Goal: Transaction & Acquisition: Purchase product/service

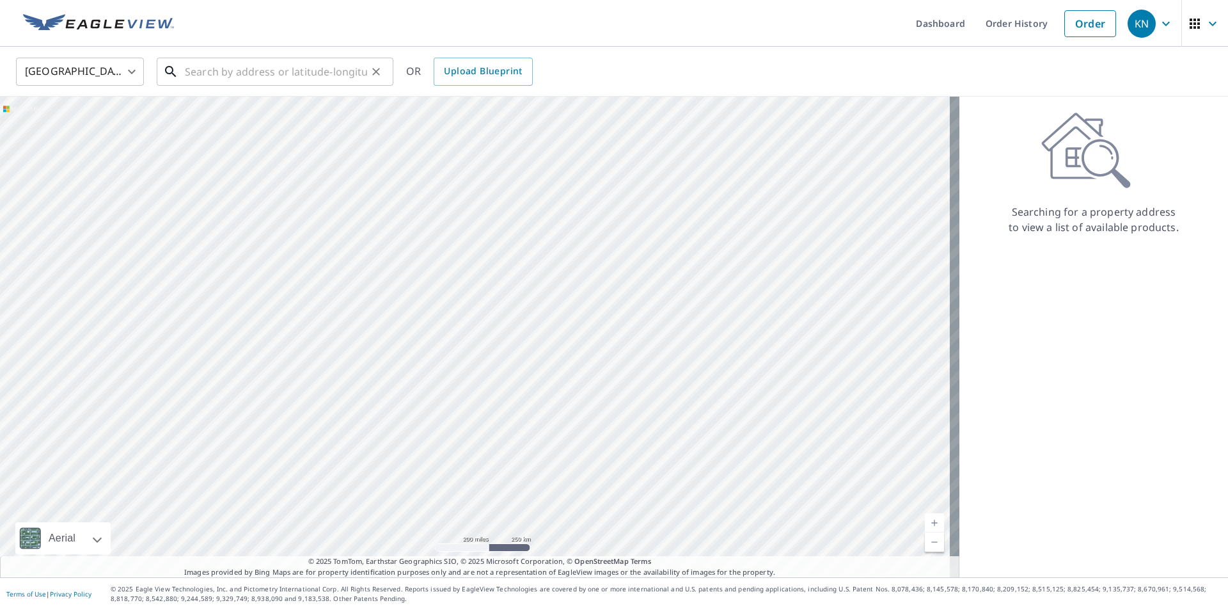
click at [297, 65] on input "text" at bounding box center [276, 72] width 182 height 36
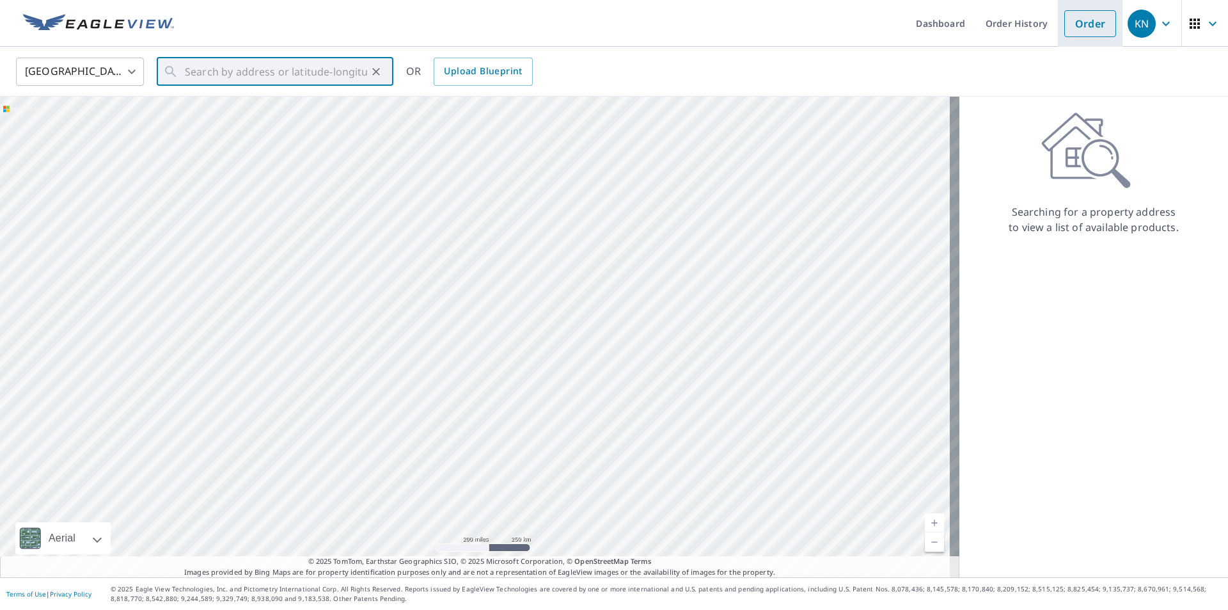
click at [1064, 19] on link "Order" at bounding box center [1090, 23] width 52 height 27
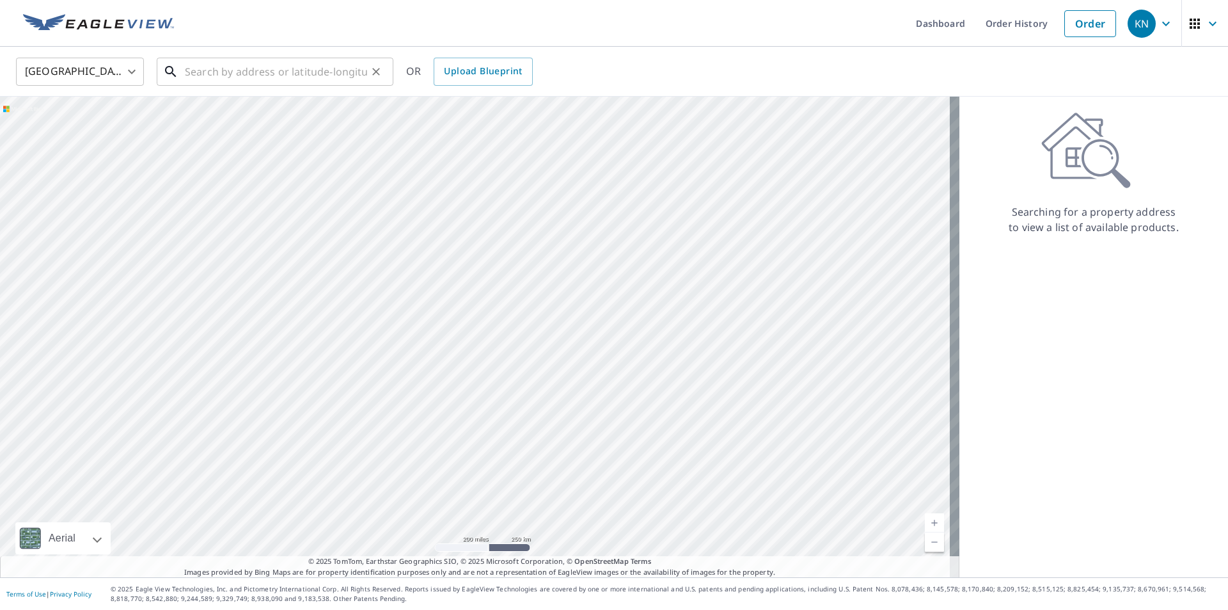
click at [331, 65] on input "text" at bounding box center [276, 72] width 182 height 36
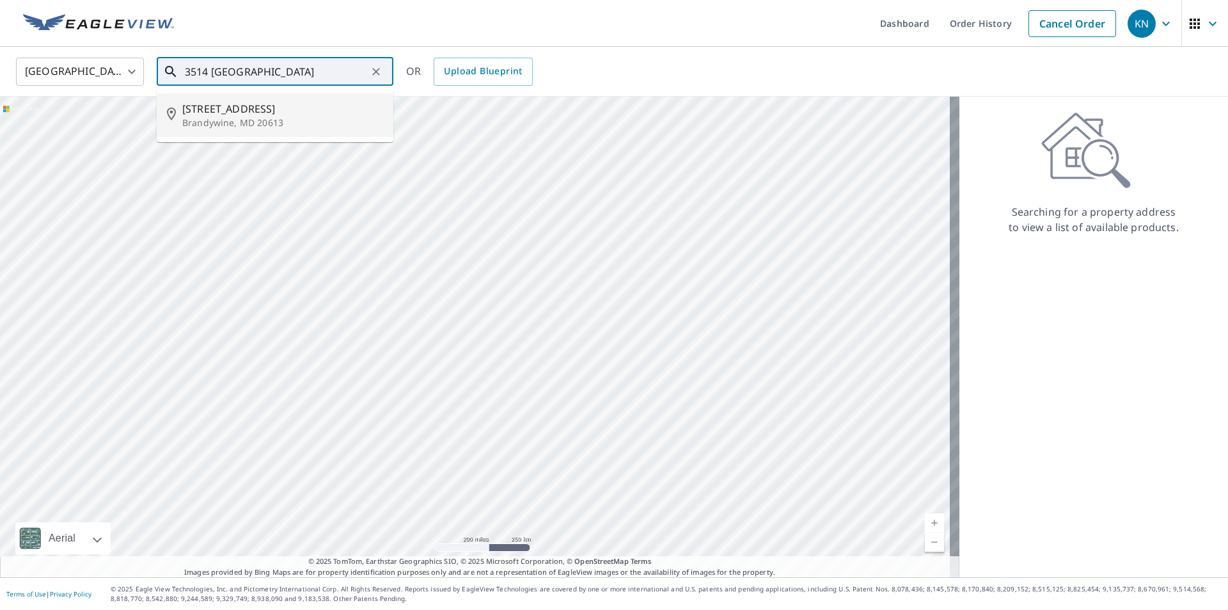
click at [236, 104] on span "[STREET_ADDRESS]" at bounding box center [282, 108] width 201 height 15
type input "[STREET_ADDRESS]"
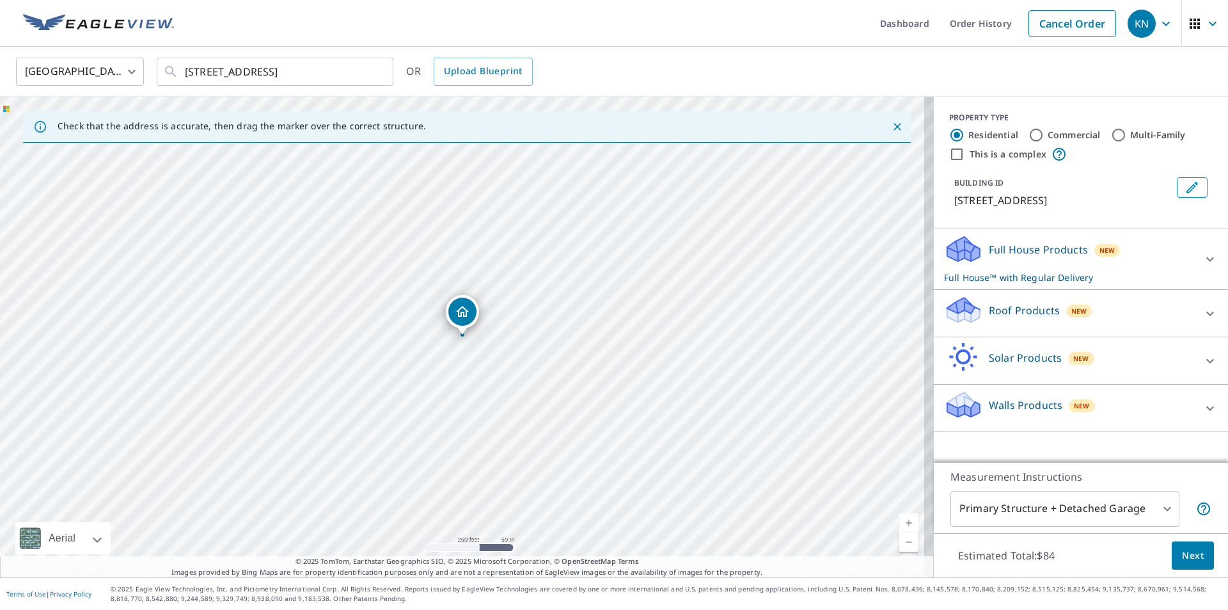
click at [1107, 275] on p "Full House™ with Regular Delivery" at bounding box center [1069, 277] width 251 height 13
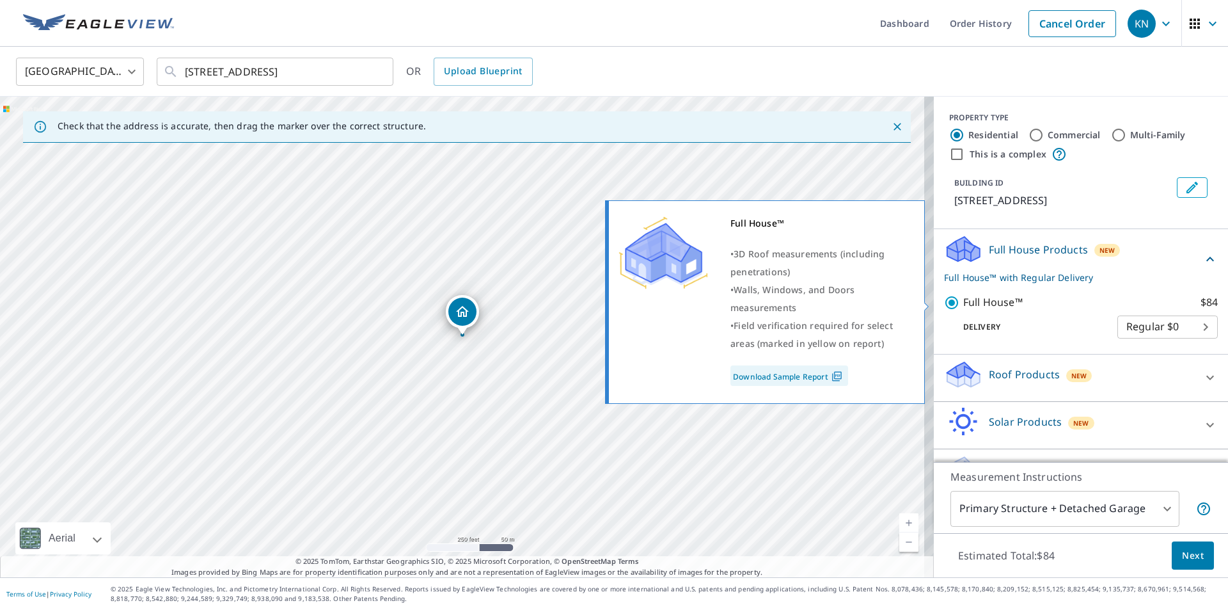
click at [944, 306] on input "Full House™ $84" at bounding box center [953, 302] width 19 height 15
checkbox input "false"
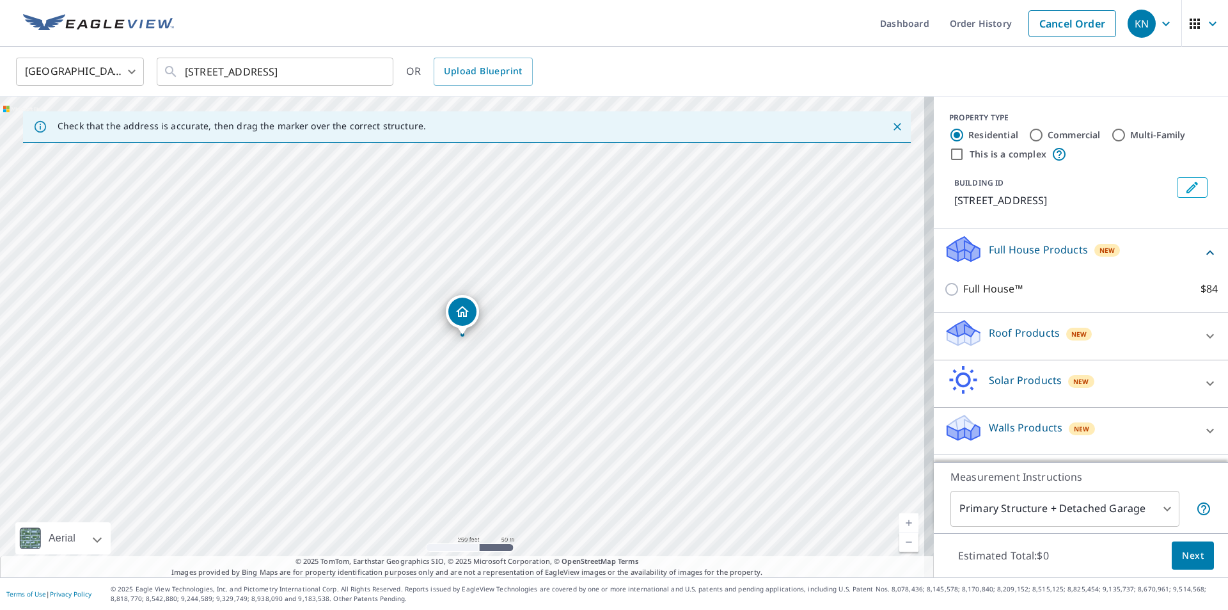
click at [1181, 255] on div "Full House Products New" at bounding box center [1073, 252] width 258 height 36
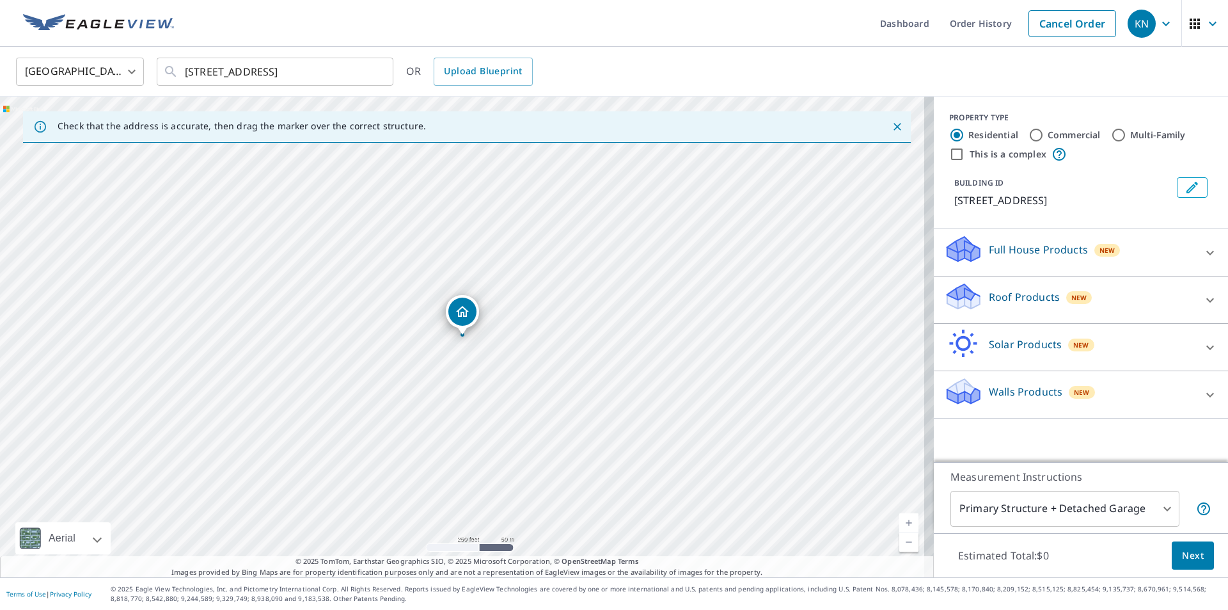
click at [1101, 396] on div "Walls Products New" at bounding box center [1069, 394] width 251 height 36
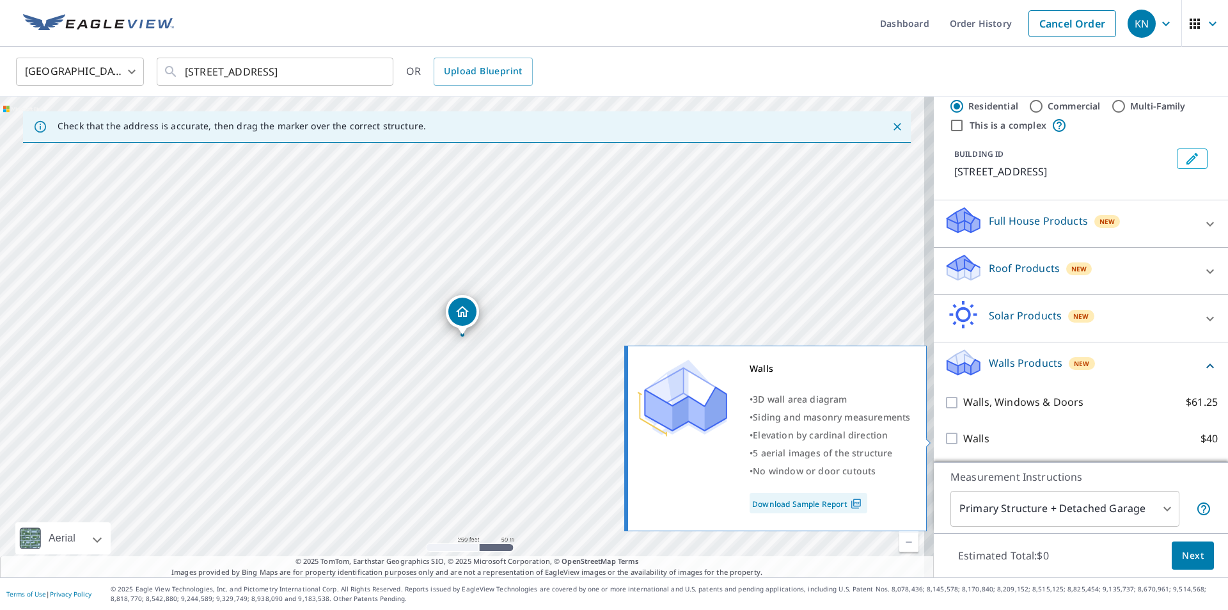
click at [945, 436] on input "Walls $40" at bounding box center [953, 437] width 19 height 15
checkbox input "true"
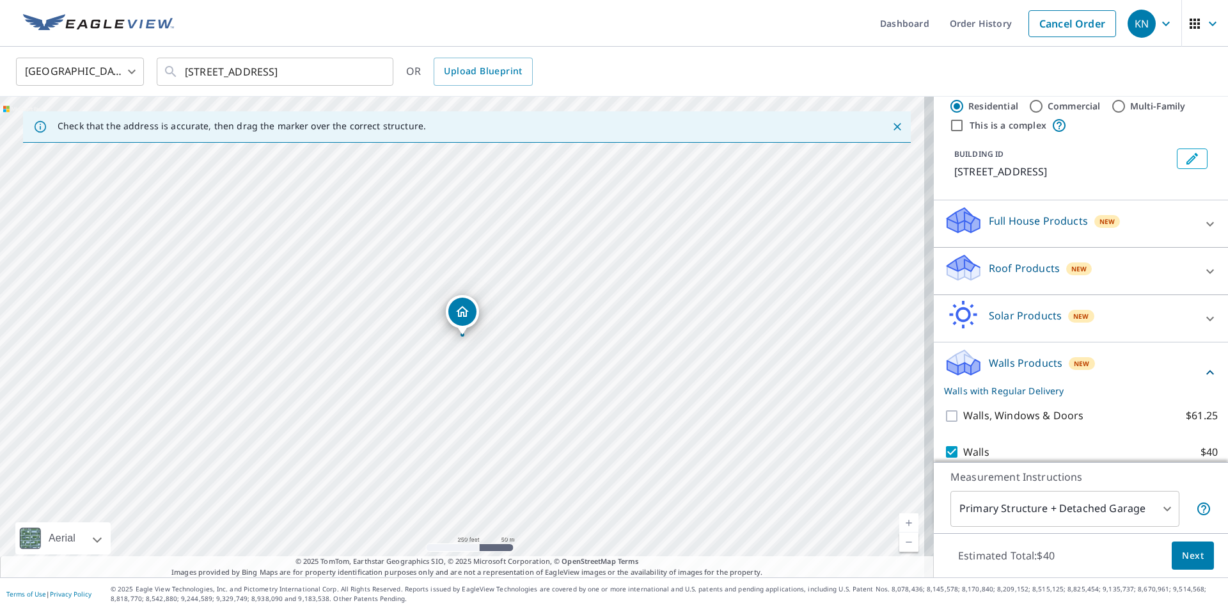
click at [1135, 357] on div "Walls Products New Walls with Regular Delivery" at bounding box center [1073, 372] width 258 height 50
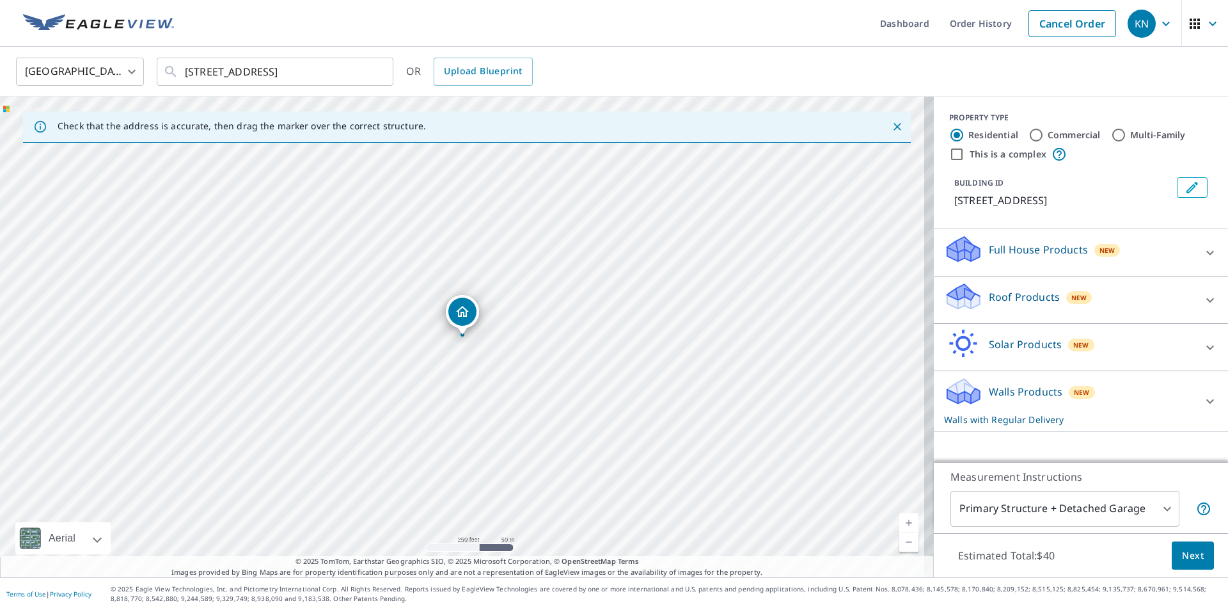
click at [1190, 544] on button "Next" at bounding box center [1193, 555] width 42 height 29
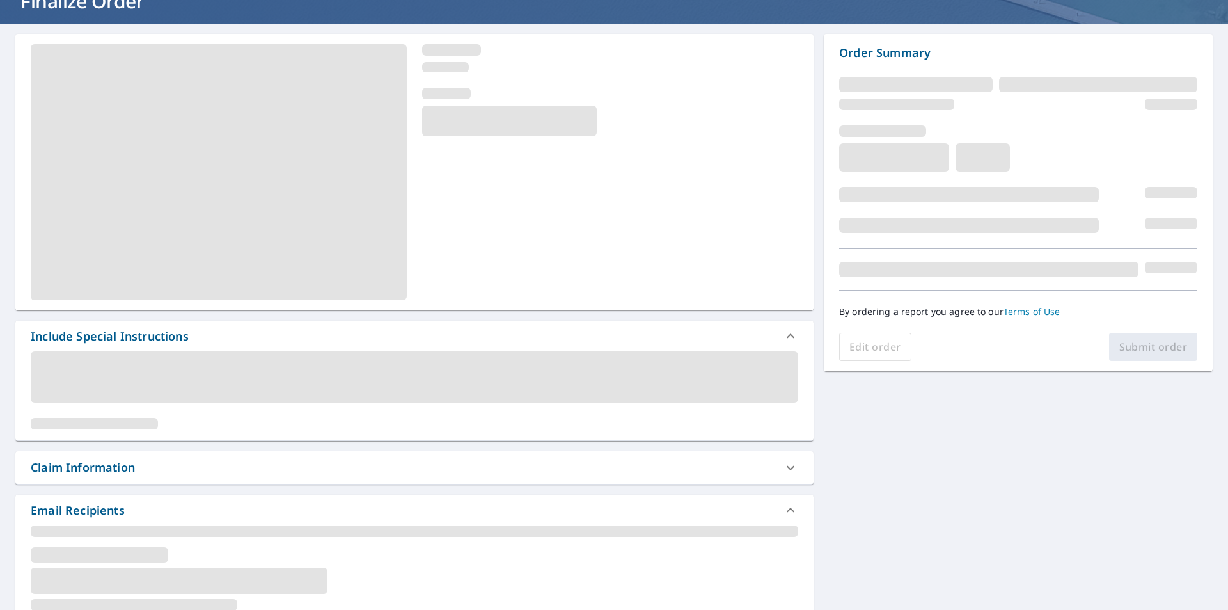
scroll to position [128, 0]
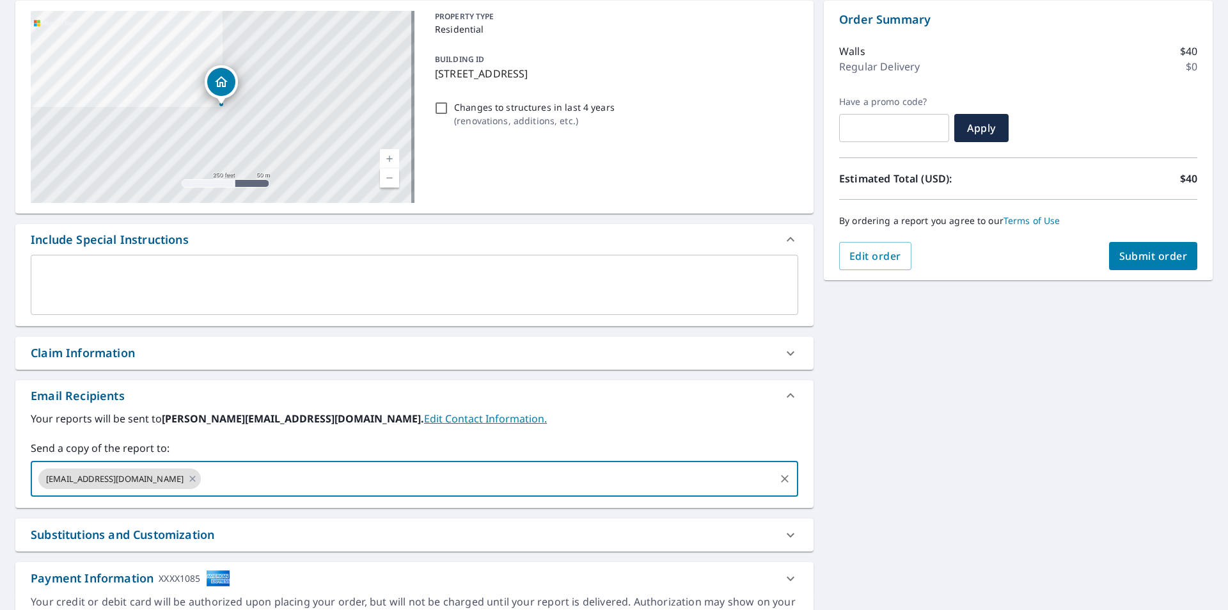
click at [304, 478] on input "text" at bounding box center [488, 478] width 570 height 24
type input "[EMAIL_ADDRESS][DOMAIN_NAME]"
click at [942, 486] on div "[STREET_ADDRESS] A standard road map Aerial A detailed look from above Labels L…" at bounding box center [614, 317] width 1228 height 654
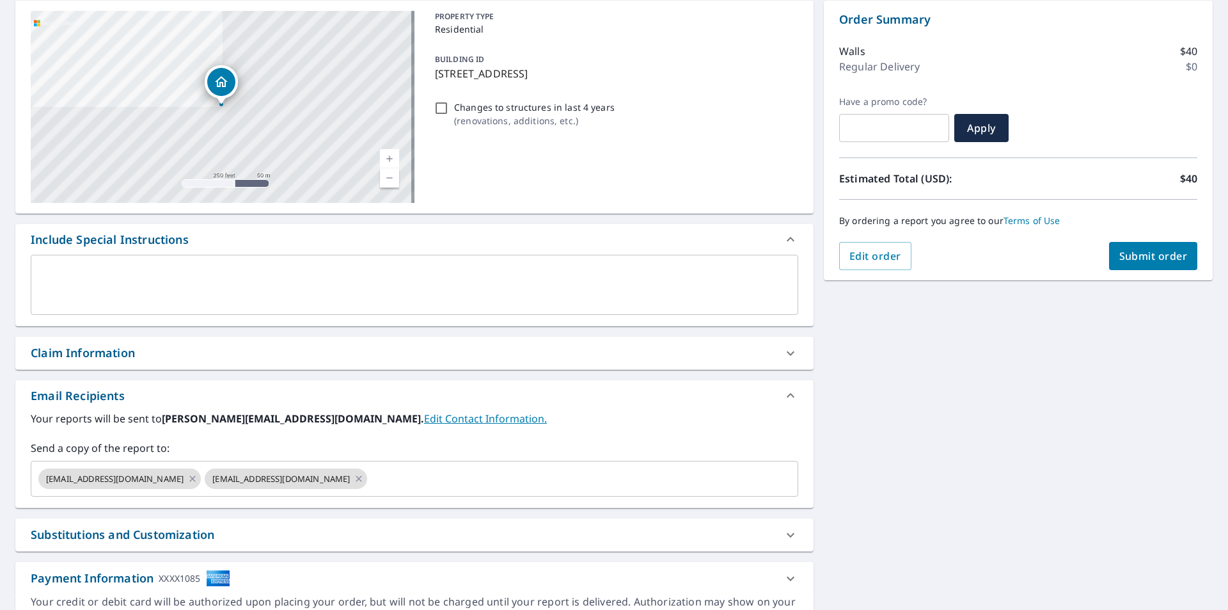
click at [1132, 237] on div "By ordering a report you agree to our Terms of Use" at bounding box center [1018, 221] width 358 height 42
click at [1132, 244] on button "Submit order" at bounding box center [1153, 256] width 89 height 28
checkbox input "true"
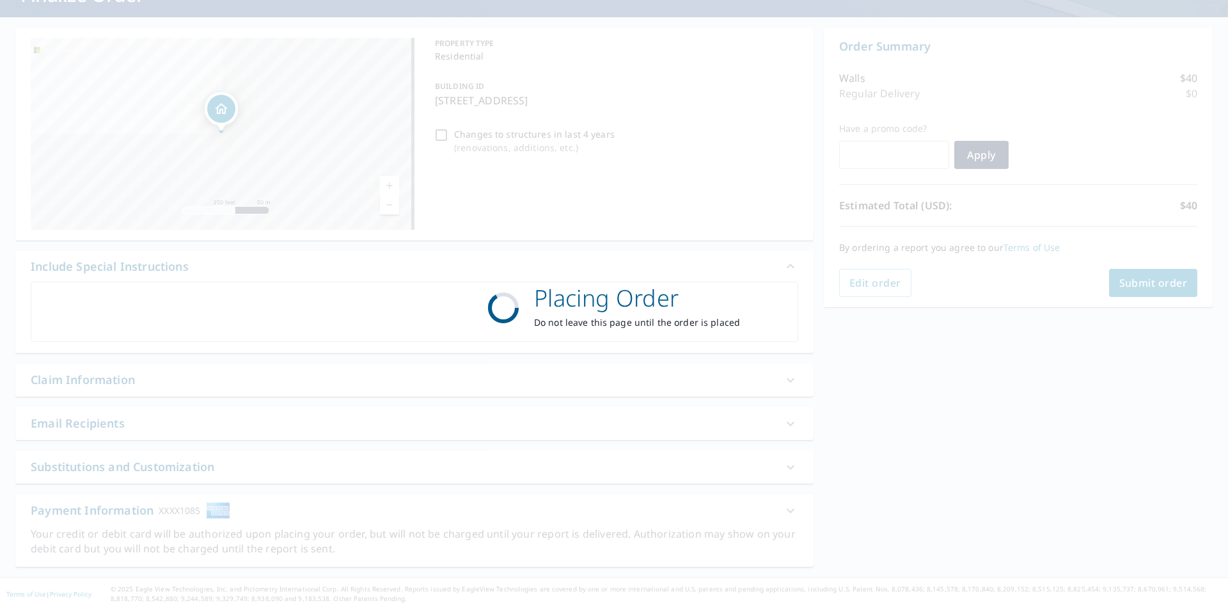
scroll to position [101, 0]
